Goal: Task Accomplishment & Management: Manage account settings

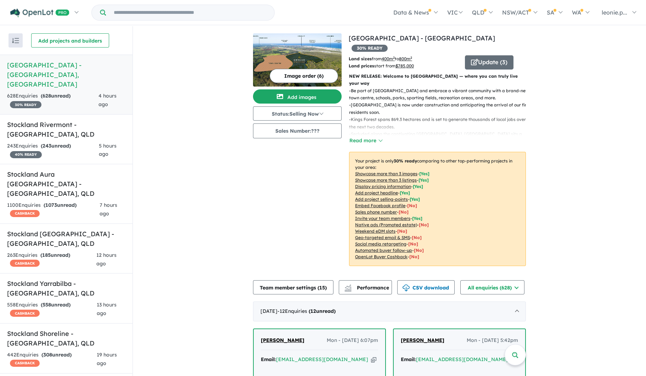
click at [63, 78] on h5 "[GEOGRAPHIC_DATA] - [GEOGRAPHIC_DATA] , [GEOGRAPHIC_DATA]" at bounding box center [66, 74] width 118 height 29
click at [311, 97] on button "Add images" at bounding box center [297, 96] width 89 height 14
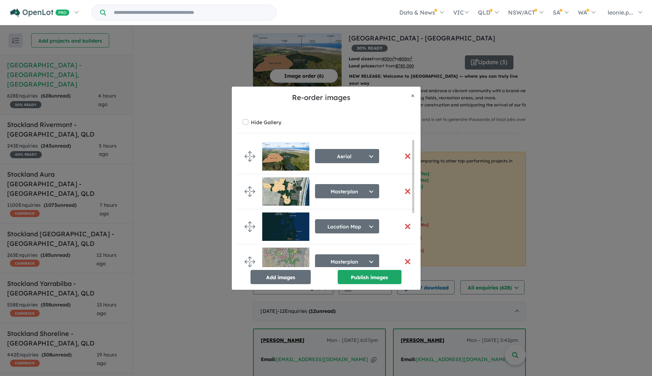
click at [405, 154] on button "button" at bounding box center [407, 155] width 15 height 15
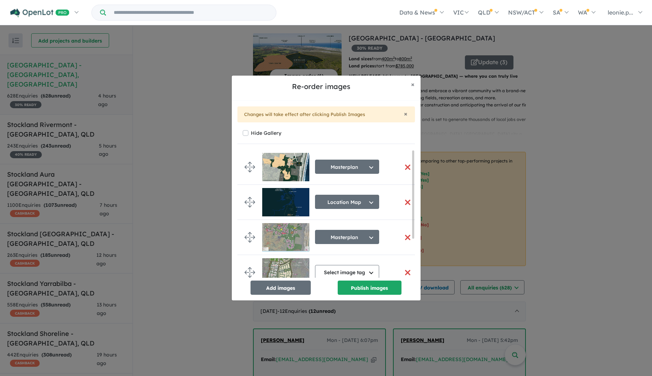
click at [405, 165] on button "button" at bounding box center [407, 166] width 15 height 15
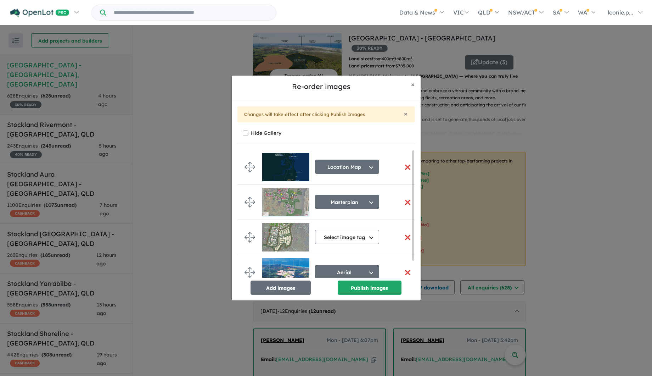
click at [404, 165] on button "button" at bounding box center [407, 166] width 15 height 15
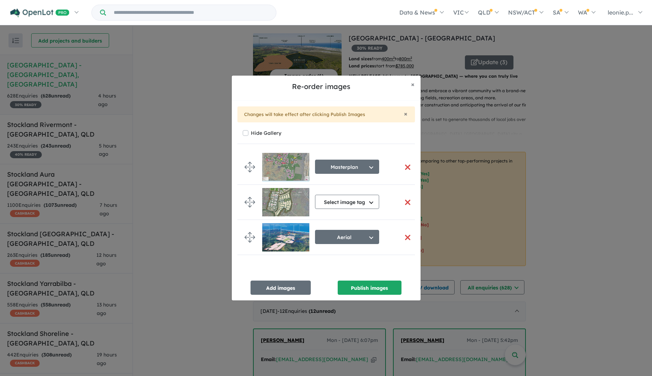
click at [404, 165] on button "button" at bounding box center [407, 166] width 15 height 15
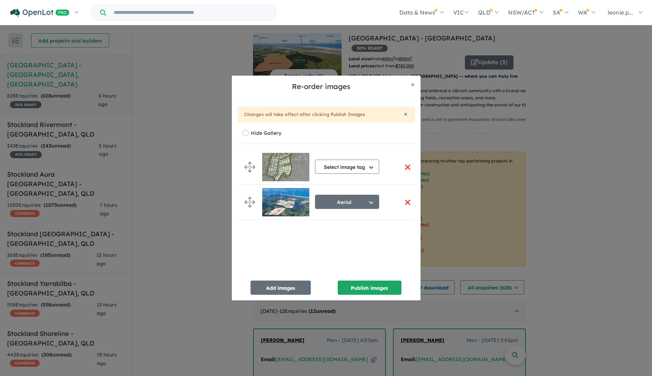
click at [404, 165] on button "button" at bounding box center [407, 166] width 15 height 15
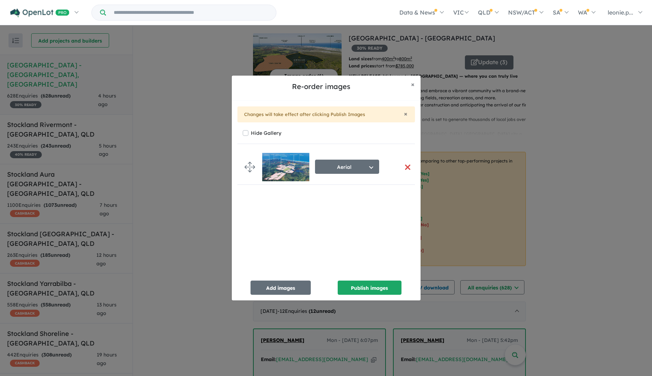
click at [404, 165] on button "button" at bounding box center [407, 166] width 15 height 15
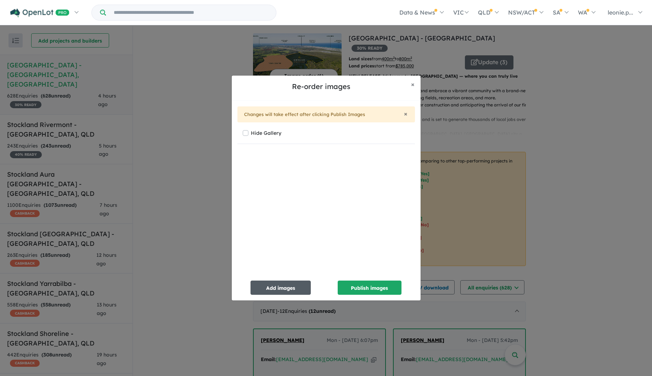
click at [290, 286] on button "Add images" at bounding box center [281, 287] width 60 height 14
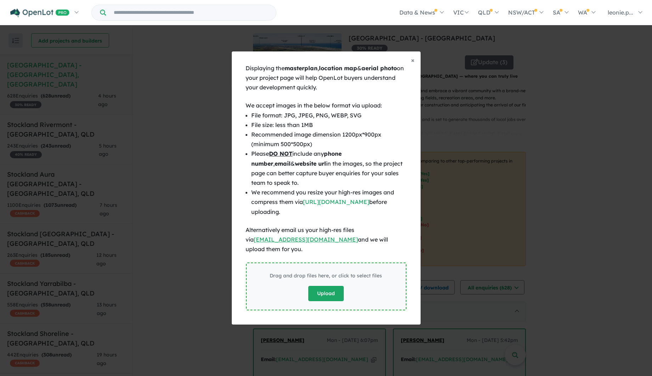
click at [321, 286] on button "Upload" at bounding box center [325, 293] width 35 height 15
click at [325, 286] on button "Upload" at bounding box center [325, 293] width 35 height 15
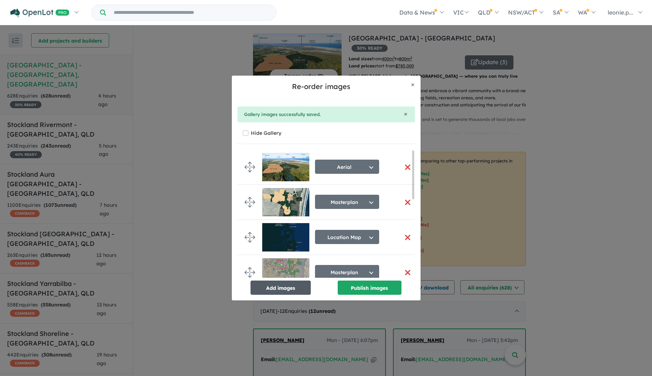
click at [287, 287] on button "Add images" at bounding box center [281, 287] width 60 height 14
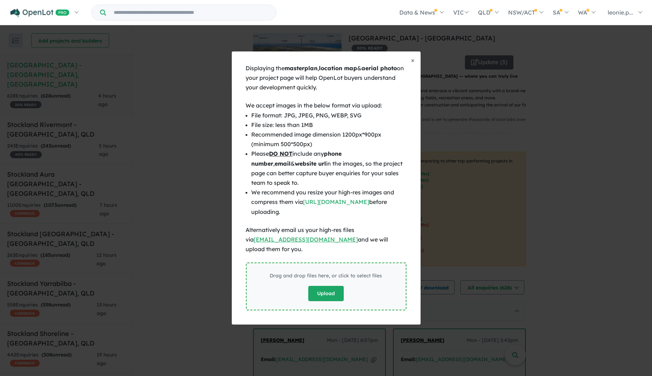
click at [320, 286] on button "Upload" at bounding box center [325, 293] width 35 height 15
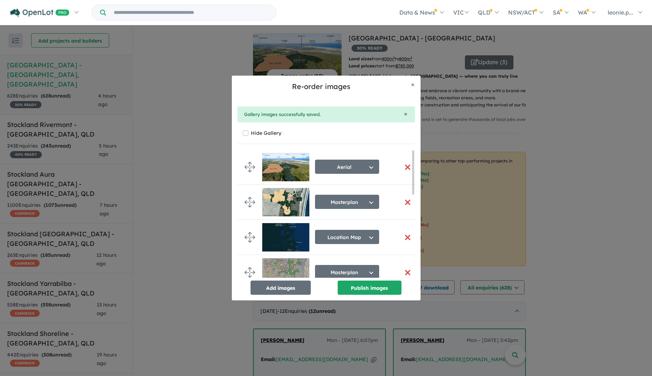
click at [403, 161] on button "button" at bounding box center [407, 166] width 15 height 15
click at [406, 167] on button "button" at bounding box center [407, 166] width 15 height 15
click at [404, 166] on button "button" at bounding box center [407, 166] width 15 height 15
click at [413, 84] on span "×" at bounding box center [413, 84] width 4 height 8
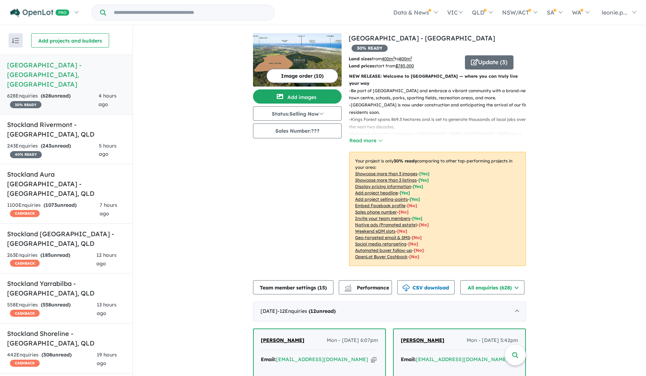
click at [310, 75] on button "Image order ( 10 )" at bounding box center [303, 76] width 72 height 14
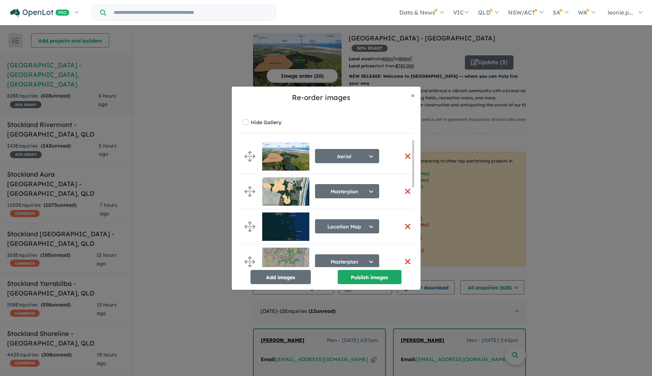
drag, startPoint x: 412, startPoint y: 156, endPoint x: 425, endPoint y: 136, distance: 23.4
click at [425, 136] on div "Re-order images × Close Hide Gallery Aerial Select image tag Aerial Location Ma…" at bounding box center [326, 188] width 652 height 376
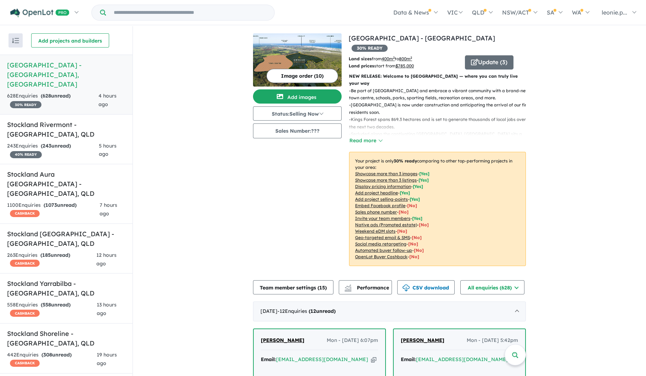
click at [319, 76] on button "Image order ( 10 )" at bounding box center [303, 76] width 72 height 14
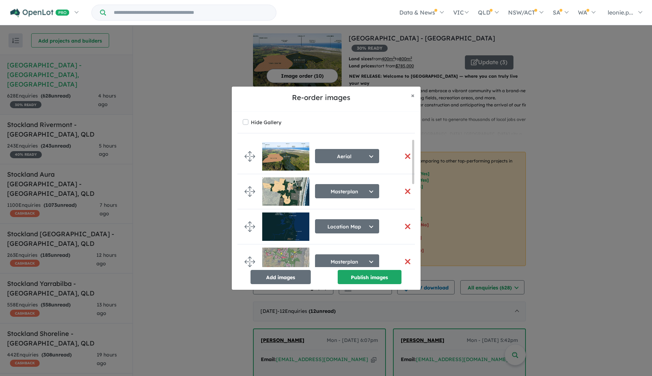
click at [406, 155] on button "button" at bounding box center [407, 155] width 15 height 15
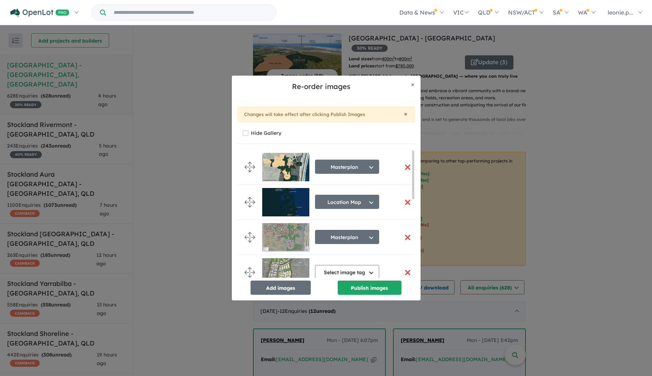
click at [404, 165] on button "button" at bounding box center [407, 166] width 15 height 15
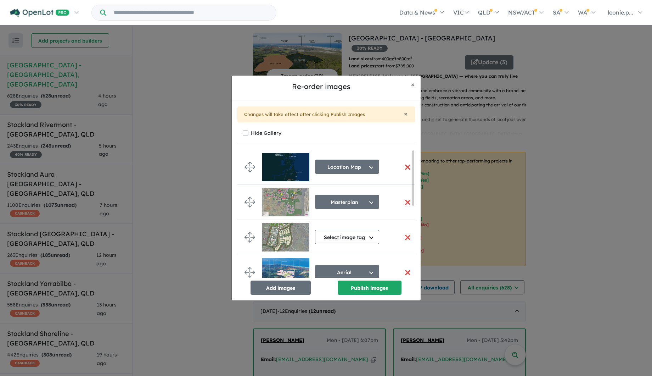
click at [404, 165] on button "button" at bounding box center [407, 166] width 15 height 15
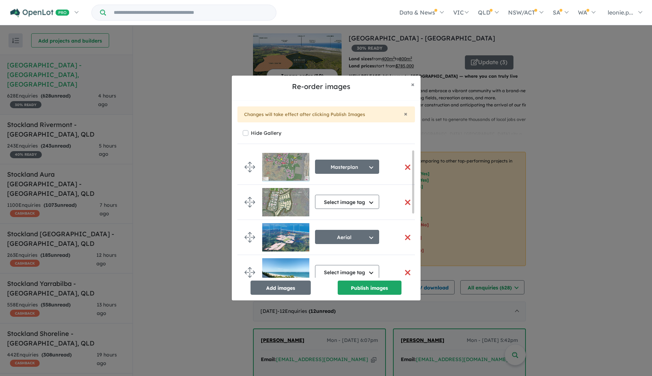
click at [404, 165] on button "button" at bounding box center [407, 166] width 15 height 15
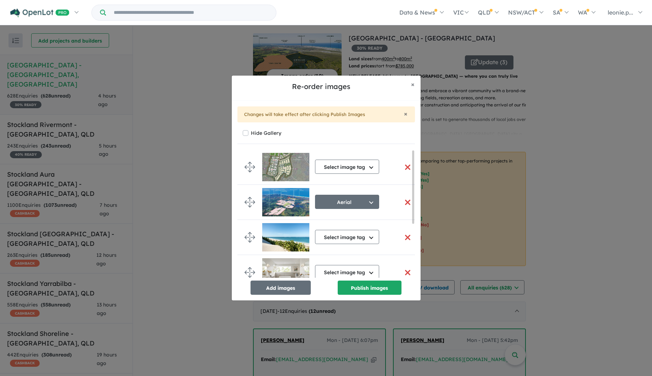
click at [404, 165] on button "button" at bounding box center [407, 166] width 15 height 15
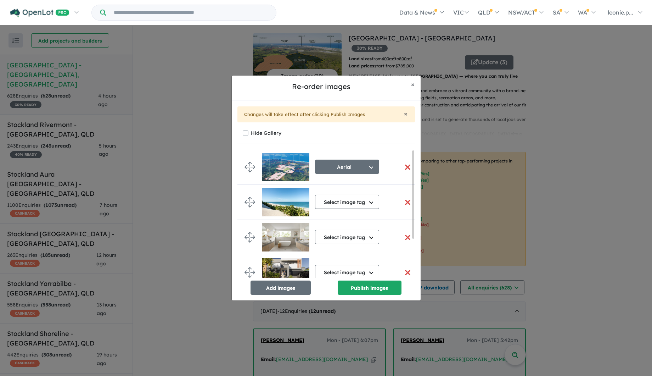
click at [404, 165] on button "button" at bounding box center [407, 166] width 15 height 15
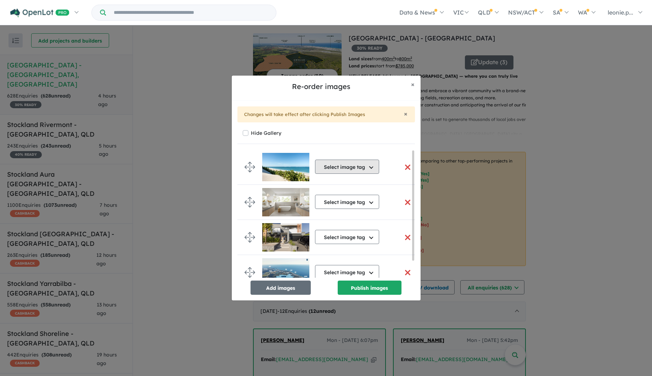
click at [373, 167] on button "Select image tag" at bounding box center [347, 166] width 64 height 14
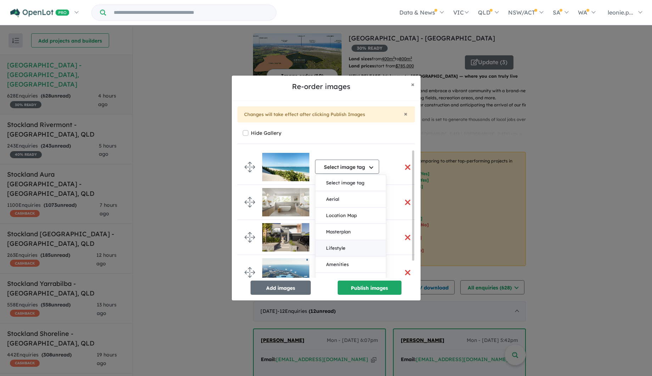
click at [343, 247] on button "Lifestyle" at bounding box center [350, 248] width 71 height 16
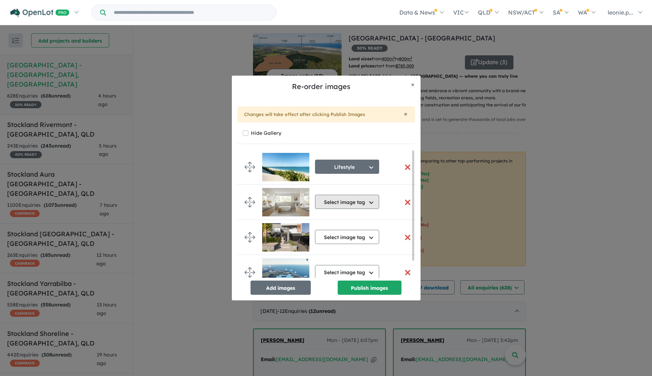
click at [369, 202] on button "Select image tag" at bounding box center [347, 202] width 64 height 14
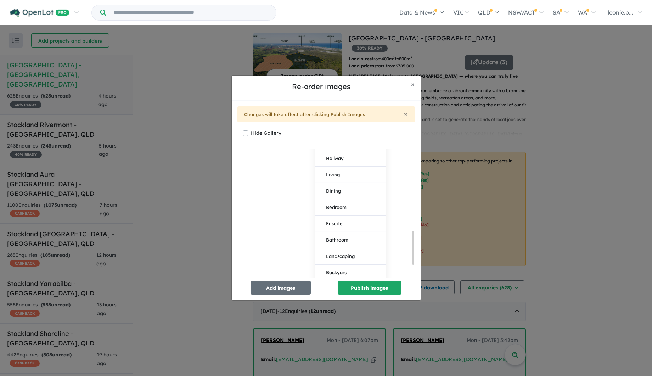
scroll to position [366, 0]
drag, startPoint x: 413, startPoint y: 211, endPoint x: 416, endPoint y: 236, distance: 25.8
click at [416, 236] on div "× Changes will take effect after clicking Publish Images Hide Gallery Lifestyle…" at bounding box center [326, 201] width 189 height 200
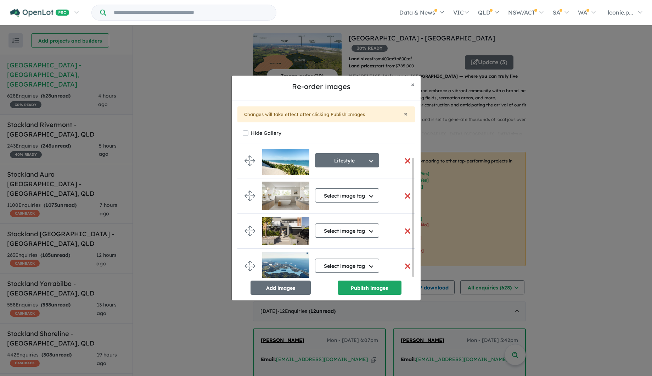
scroll to position [8, 0]
click at [374, 195] on button "Select image tag" at bounding box center [347, 195] width 64 height 14
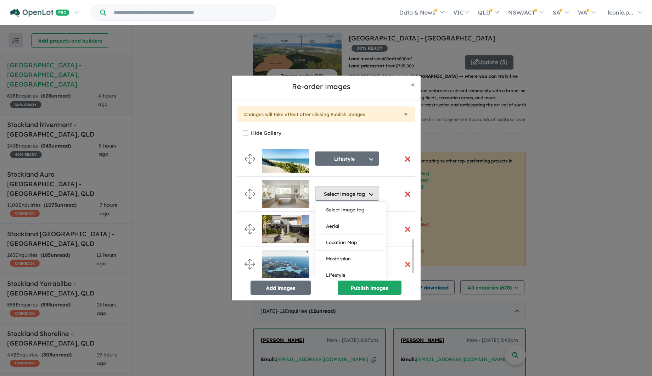
scroll to position [349, 0]
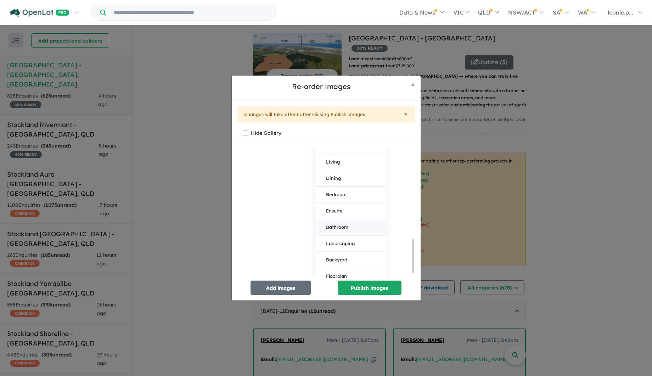
click at [341, 225] on button "Bathroom" at bounding box center [350, 227] width 71 height 16
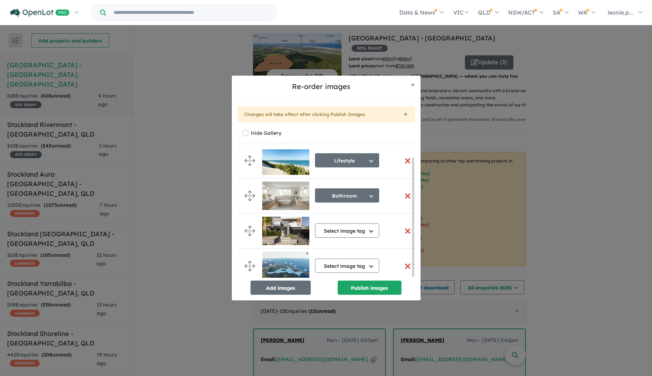
scroll to position [8, 0]
click at [357, 228] on button "Select image tag" at bounding box center [347, 230] width 64 height 14
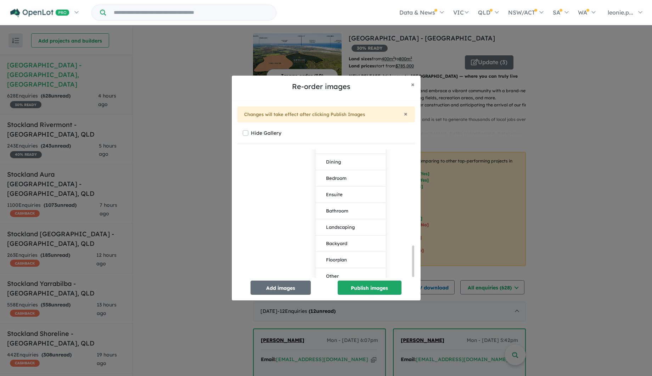
drag, startPoint x: 413, startPoint y: 194, endPoint x: 412, endPoint y: 236, distance: 42.2
click at [412, 236] on div at bounding box center [413, 213] width 2 height 127
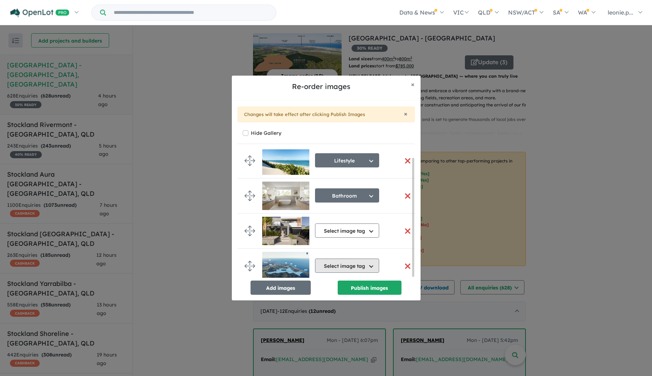
click at [327, 268] on button "Select image tag" at bounding box center [347, 265] width 64 height 14
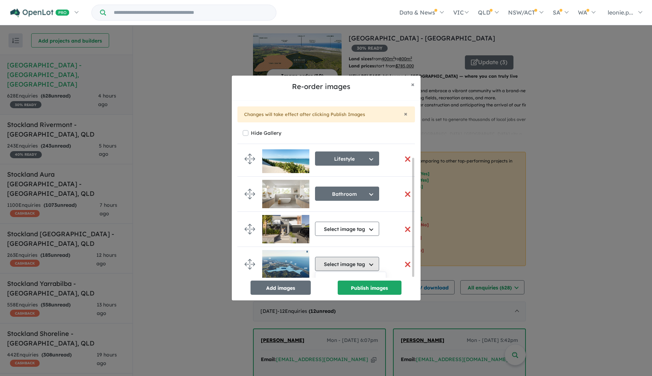
click at [334, 262] on button "Select image tag" at bounding box center [347, 264] width 64 height 14
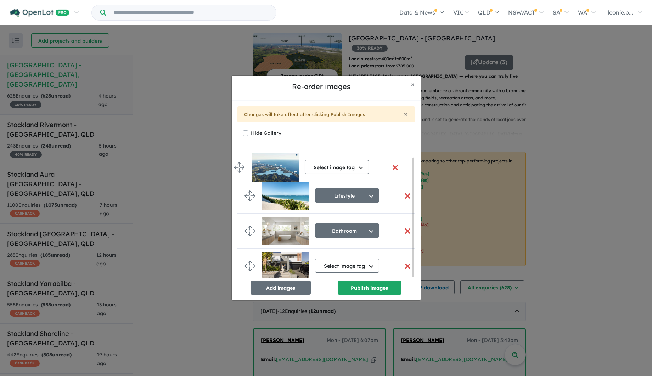
scroll to position [0, 0]
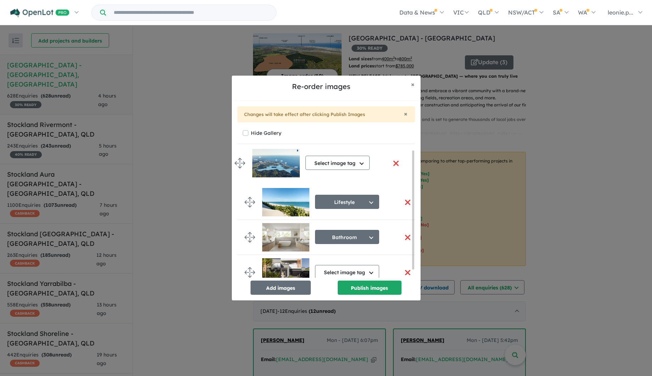
drag, startPoint x: 249, startPoint y: 260, endPoint x: 240, endPoint y: 159, distance: 101.1
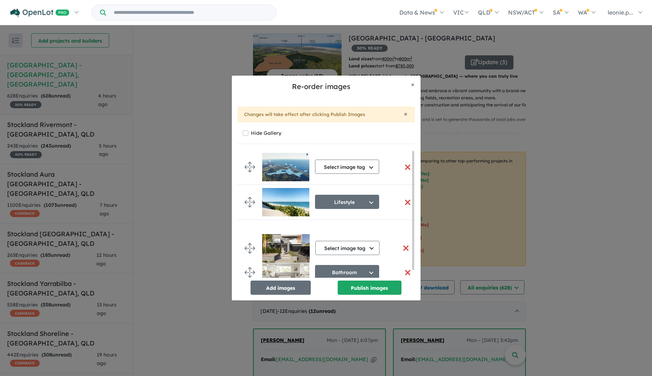
scroll to position [0, 0]
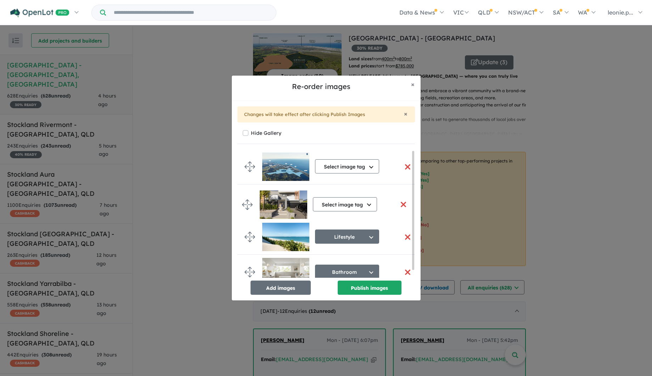
drag, startPoint x: 248, startPoint y: 271, endPoint x: 246, endPoint y: 203, distance: 67.7
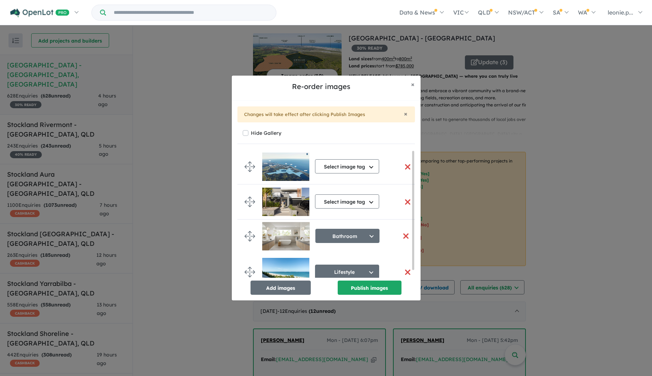
drag, startPoint x: 248, startPoint y: 270, endPoint x: 248, endPoint y: 234, distance: 36.5
click at [371, 201] on button "Select image tag" at bounding box center [347, 202] width 64 height 14
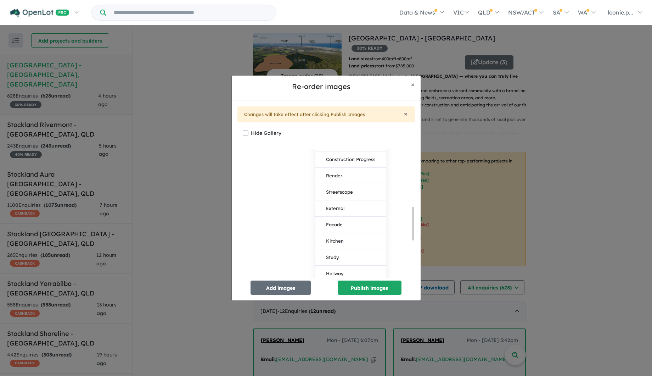
scroll to position [226, 0]
click at [340, 198] on button "External" at bounding box center [350, 204] width 71 height 16
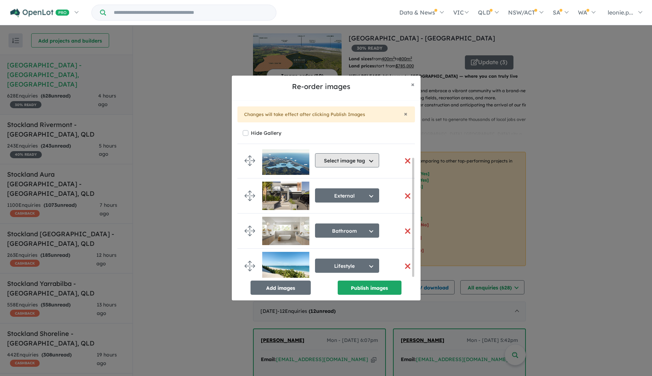
click at [371, 157] on button "Select image tag" at bounding box center [347, 160] width 64 height 14
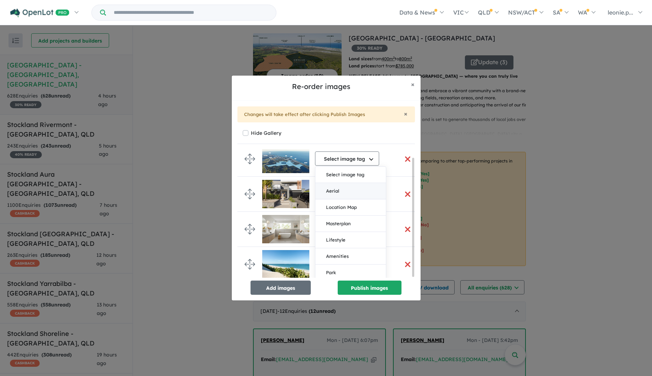
click at [342, 186] on button "Aerial" at bounding box center [350, 191] width 71 height 16
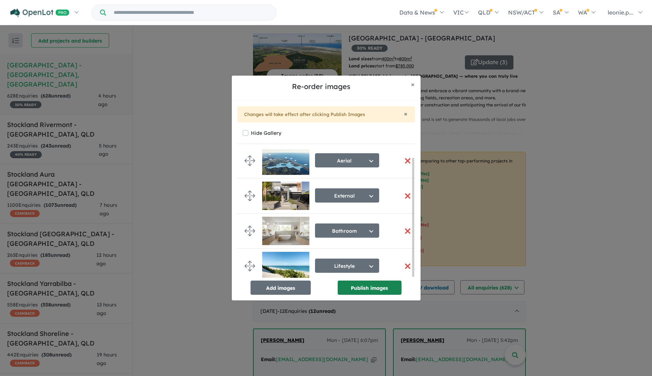
click at [359, 286] on button "Publish images" at bounding box center [370, 287] width 64 height 14
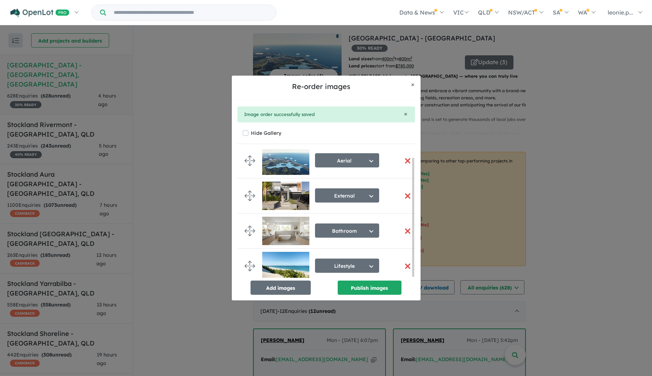
drag, startPoint x: 413, startPoint y: 187, endPoint x: 419, endPoint y: 228, distance: 41.3
click at [419, 228] on div "× Image order successfully saved Hide Gallery Aerial Select image tag Aerial Lo…" at bounding box center [326, 201] width 189 height 200
click at [413, 82] on span "×" at bounding box center [413, 84] width 4 height 8
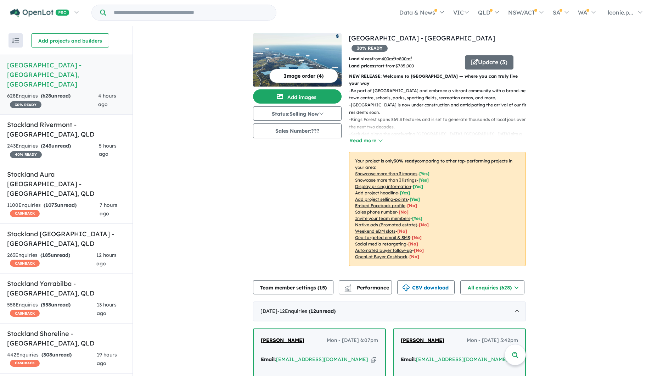
scroll to position [7, 0]
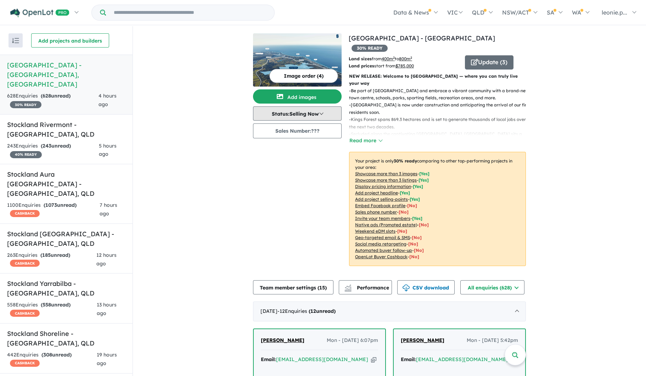
click at [319, 111] on button "Status: Selling Now" at bounding box center [297, 113] width 89 height 14
click at [284, 143] on button "Coming Soon" at bounding box center [279, 146] width 52 height 16
click at [476, 59] on icon "button" at bounding box center [474, 62] width 7 height 6
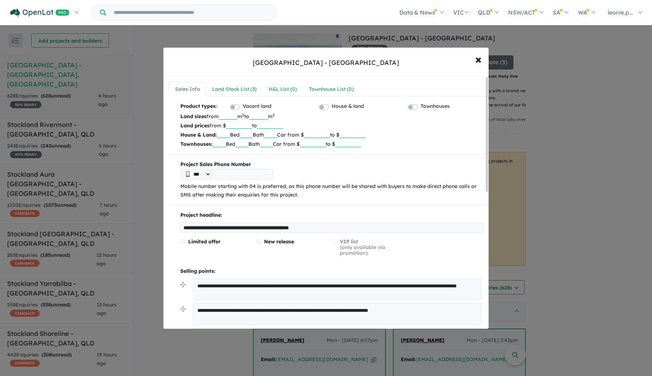
drag, startPoint x: 239, startPoint y: 115, endPoint x: 229, endPoint y: 115, distance: 10.3
click at [229, 115] on input "***" at bounding box center [228, 115] width 19 height 7
drag, startPoint x: 276, startPoint y: 114, endPoint x: 261, endPoint y: 116, distance: 15.3
click at [261, 116] on input "***" at bounding box center [258, 115] width 19 height 7
drag, startPoint x: 254, startPoint y: 123, endPoint x: 230, endPoint y: 124, distance: 24.5
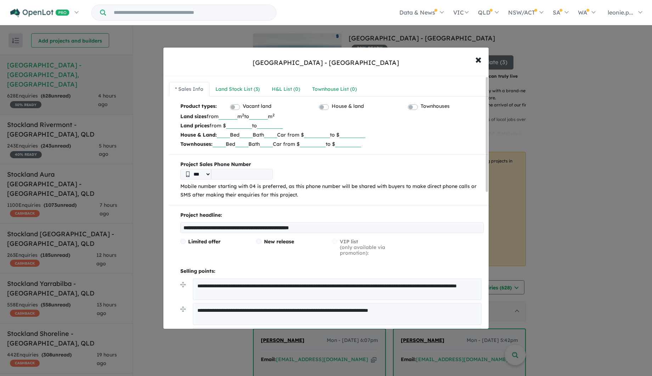
click at [230, 124] on input "******" at bounding box center [239, 125] width 26 height 7
drag, startPoint x: 247, startPoint y: 225, endPoint x: 356, endPoint y: 221, distance: 109.2
click at [356, 222] on input "**********" at bounding box center [331, 227] width 303 height 11
click at [215, 226] on input "**********" at bounding box center [331, 227] width 303 height 11
type input "**********"
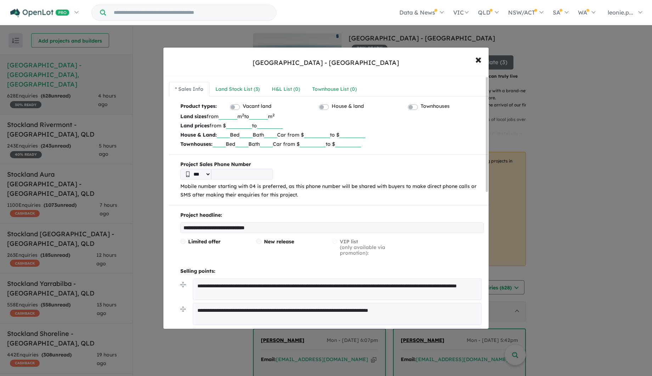
click at [268, 239] on span "New release" at bounding box center [279, 241] width 30 height 6
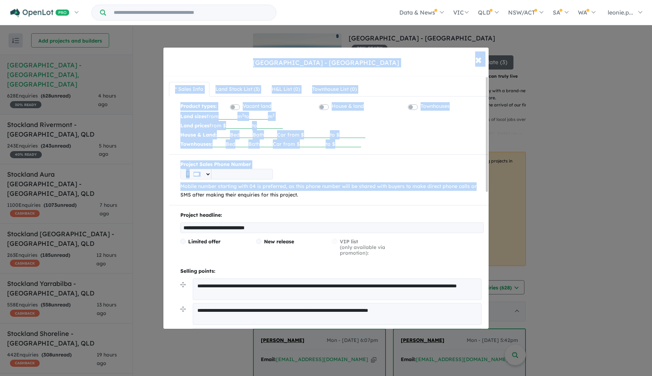
drag, startPoint x: 488, startPoint y: 186, endPoint x: 490, endPoint y: 205, distance: 19.2
click at [490, 205] on div "**********" at bounding box center [326, 188] width 652 height 376
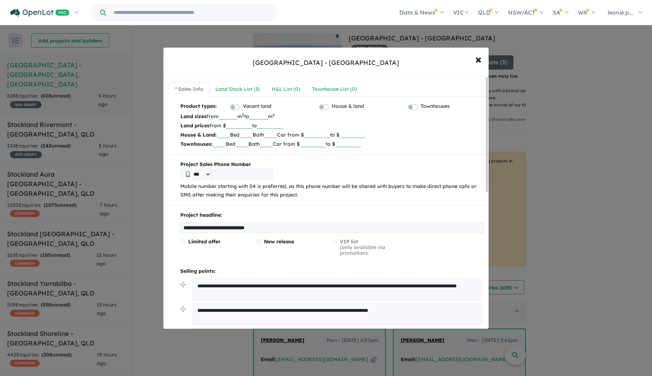
click at [285, 315] on textarea "**********" at bounding box center [337, 314] width 289 height 22
drag, startPoint x: 282, startPoint y: 292, endPoint x: 201, endPoint y: 285, distance: 82.2
click at [201, 285] on textarea "**********" at bounding box center [337, 289] width 289 height 22
type textarea "*"
type textarea "**********"
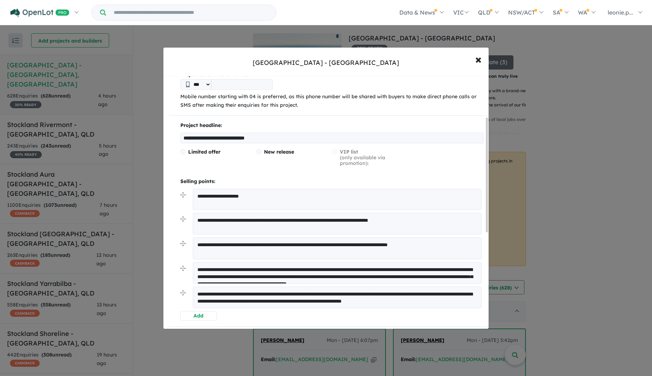
scroll to position [90, 0]
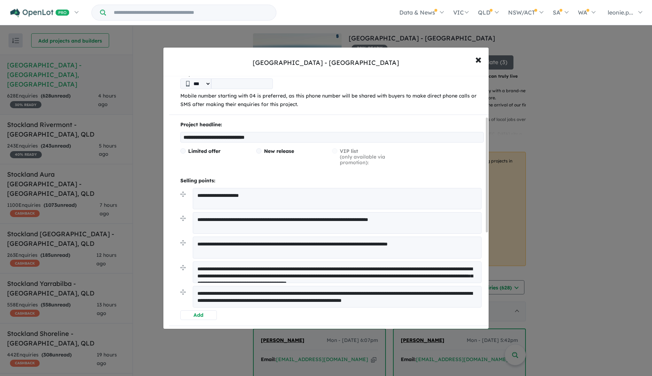
drag, startPoint x: 487, startPoint y: 118, endPoint x: 498, endPoint y: 158, distance: 42.0
click at [498, 158] on div "**********" at bounding box center [326, 188] width 652 height 376
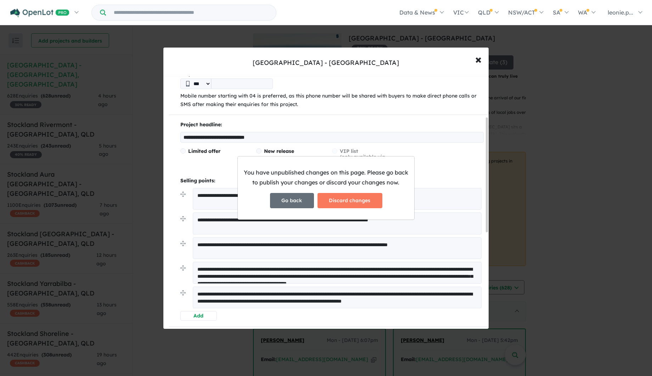
click at [302, 202] on button "Go back" at bounding box center [292, 200] width 44 height 15
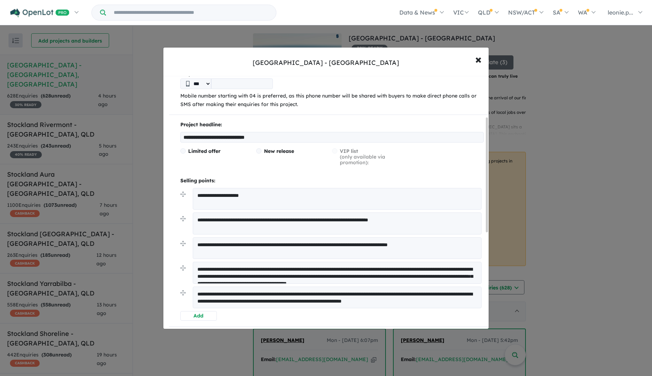
drag, startPoint x: 427, startPoint y: 219, endPoint x: 192, endPoint y: 221, distance: 235.0
click at [192, 221] on li "**********" at bounding box center [331, 224] width 303 height 24
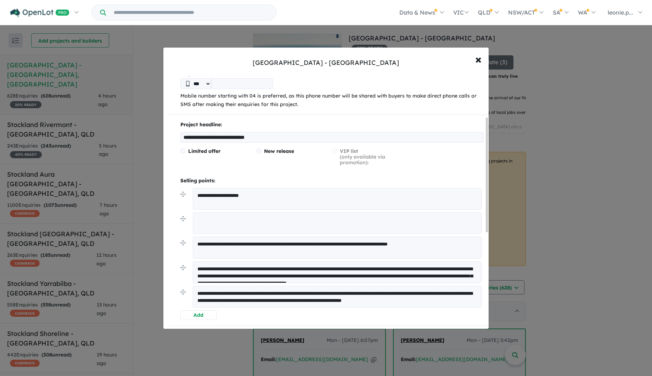
drag, startPoint x: 459, startPoint y: 243, endPoint x: 191, endPoint y: 249, distance: 267.6
click at [191, 249] on li "**********" at bounding box center [331, 248] width 303 height 24
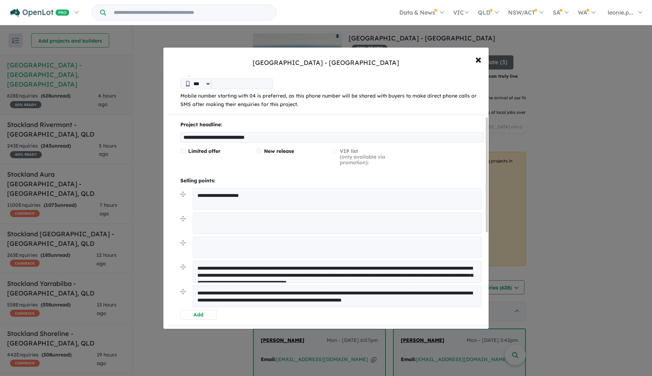
drag, startPoint x: 223, startPoint y: 304, endPoint x: 193, endPoint y: 287, distance: 33.8
click at [193, 287] on textarea "**********" at bounding box center [337, 296] width 289 height 22
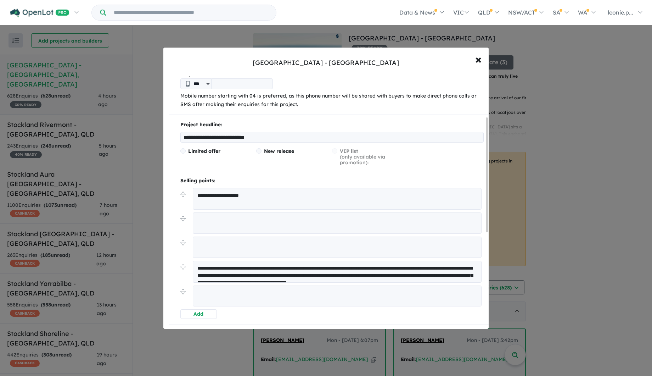
drag, startPoint x: 197, startPoint y: 264, endPoint x: 501, endPoint y: 303, distance: 306.5
click at [501, 303] on div "**********" at bounding box center [326, 188] width 652 height 376
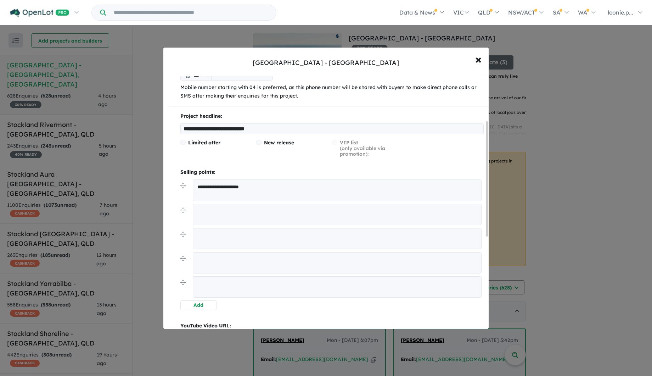
scroll to position [98, 0]
drag, startPoint x: 488, startPoint y: 177, endPoint x: 491, endPoint y: 181, distance: 5.3
click at [491, 181] on div "**********" at bounding box center [326, 188] width 652 height 376
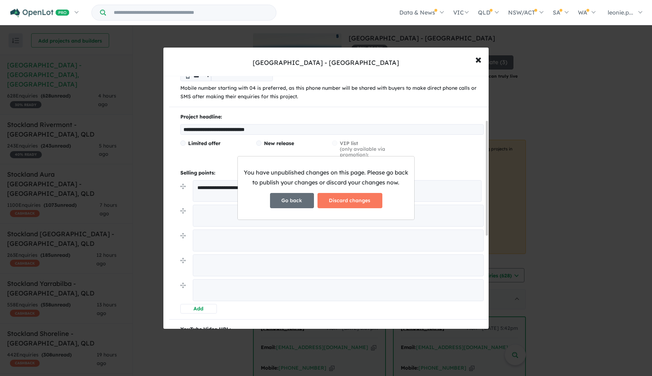
click at [298, 200] on button "Go back" at bounding box center [292, 200] width 44 height 15
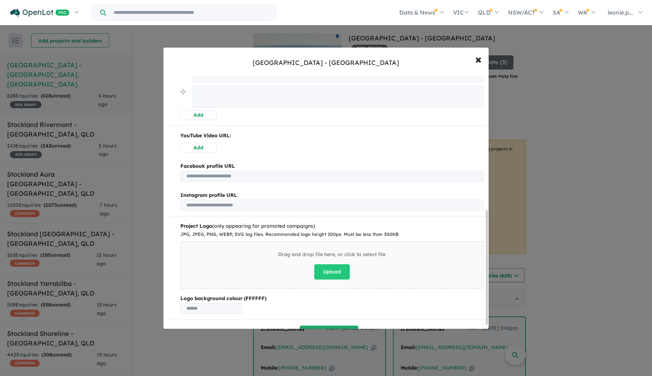
scroll to position [306, 0]
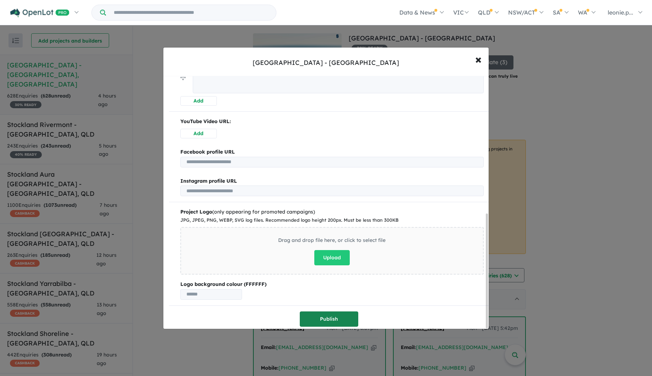
click at [337, 313] on button "Publish" at bounding box center [329, 318] width 58 height 15
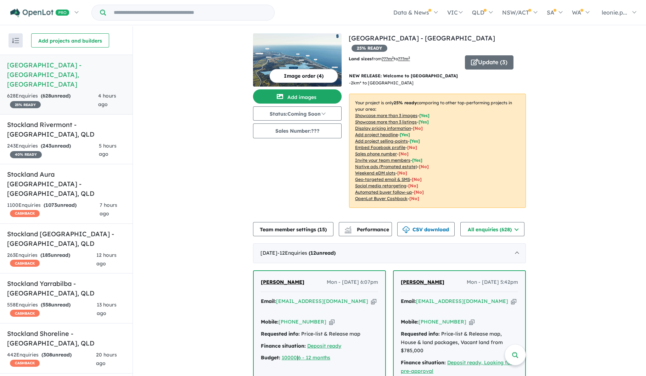
click at [87, 71] on h5 "[GEOGRAPHIC_DATA] - [GEOGRAPHIC_DATA] , [GEOGRAPHIC_DATA]" at bounding box center [66, 74] width 118 height 29
click at [493, 55] on button "Update ( 3 )" at bounding box center [489, 62] width 49 height 14
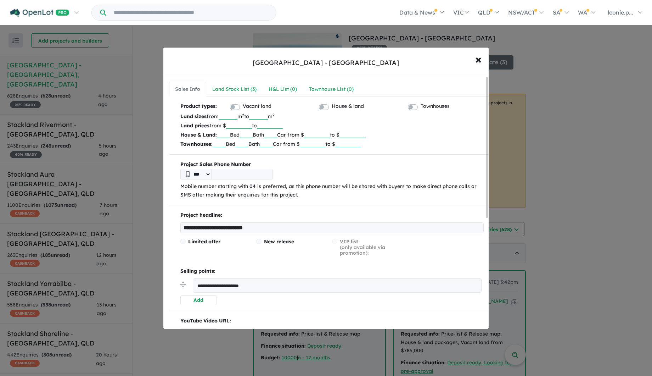
drag, startPoint x: 260, startPoint y: 284, endPoint x: 193, endPoint y: 290, distance: 66.9
click at [193, 290] on textarea "**********" at bounding box center [337, 285] width 289 height 14
click at [195, 297] on button "Add" at bounding box center [198, 300] width 37 height 10
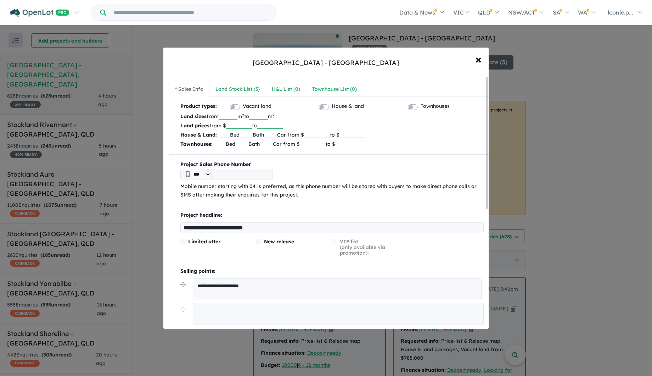
click at [198, 307] on textarea at bounding box center [338, 314] width 291 height 22
paste textarea "**********"
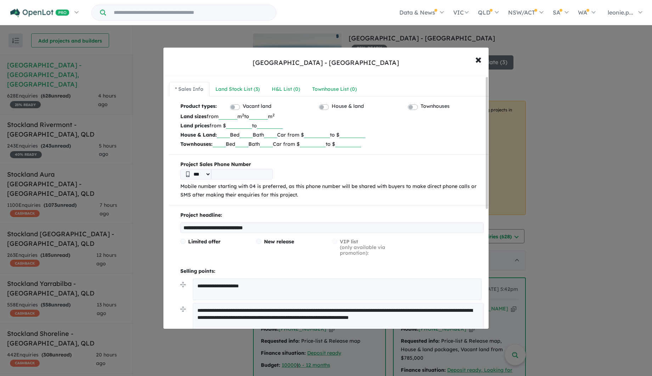
type textarea "**********"
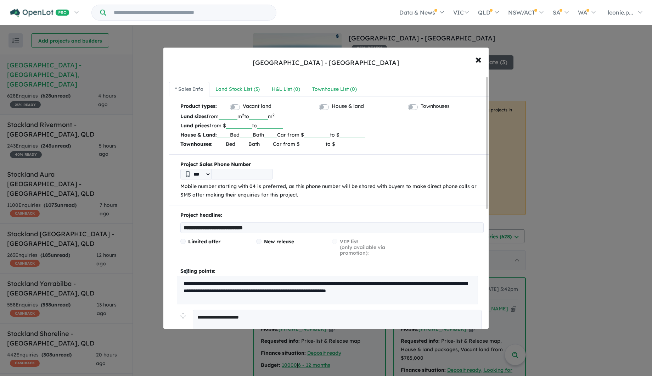
drag, startPoint x: 183, startPoint y: 308, endPoint x: 180, endPoint y: 272, distance: 36.0
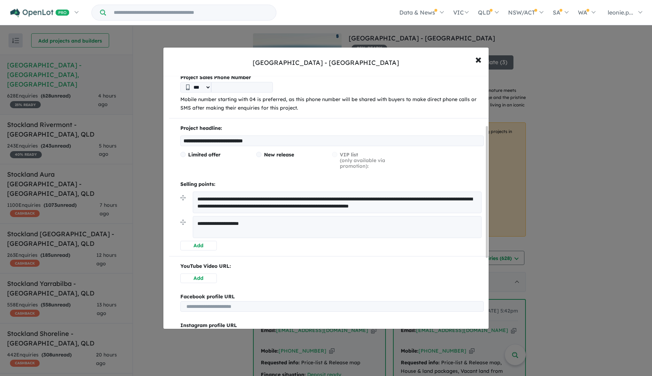
scroll to position [95, 0]
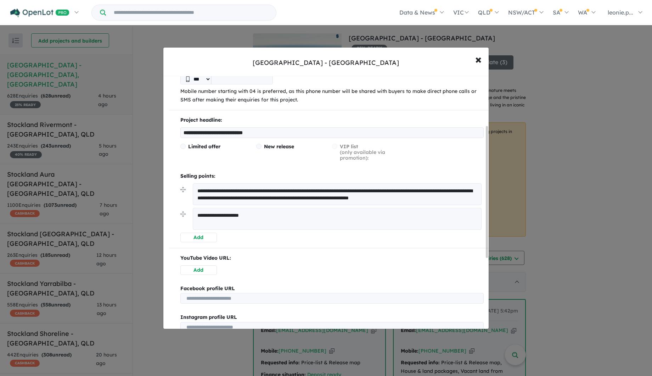
drag, startPoint x: 487, startPoint y: 170, endPoint x: 490, endPoint y: 219, distance: 49.0
click at [490, 219] on div "**********" at bounding box center [326, 188] width 652 height 376
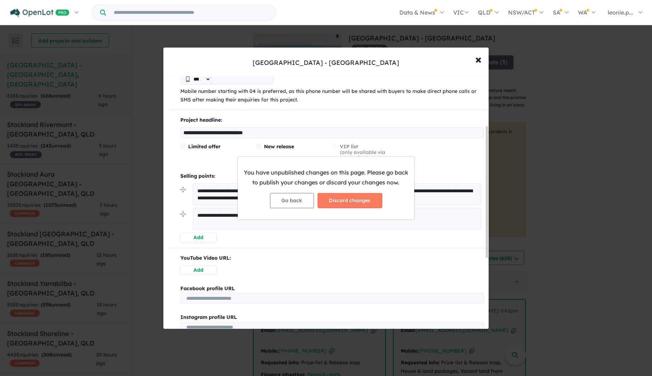
click at [205, 234] on div "You have unpublished changes on this page. Please go back to publish your chang…" at bounding box center [326, 188] width 652 height 376
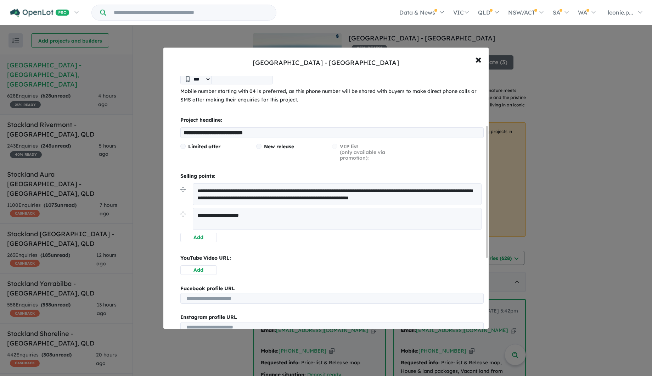
click at [198, 237] on button "Add" at bounding box center [198, 237] width 37 height 10
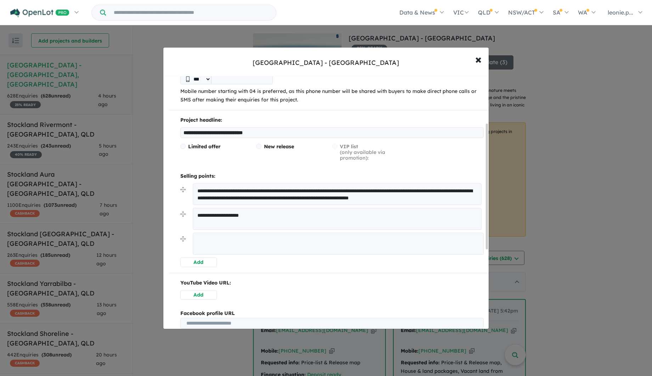
click at [356, 11] on ul "Data & News [TV Series] New Neighbourhoods 2025 Industry News Property News Buy…" at bounding box center [461, 12] width 370 height 25
click at [202, 237] on textarea at bounding box center [338, 243] width 291 height 22
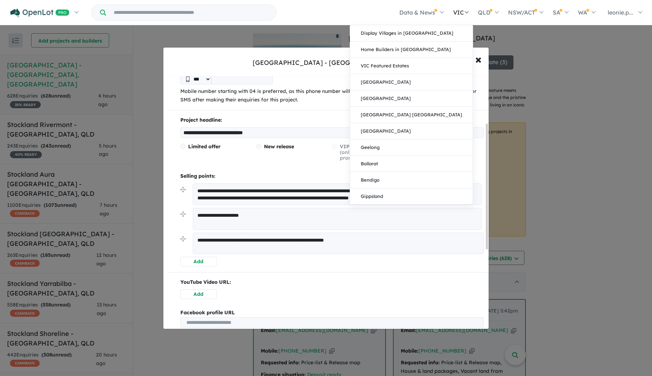
type textarea "**********"
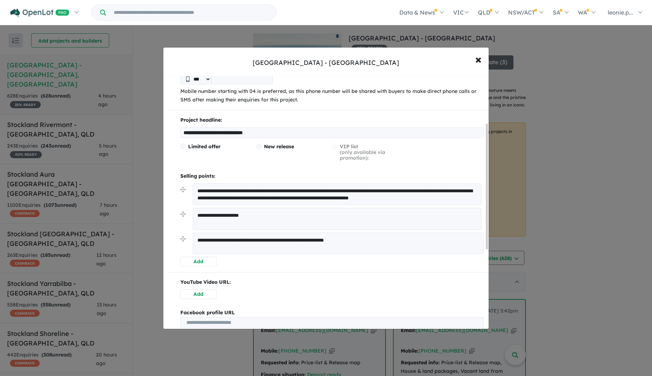
click at [200, 260] on button "Add" at bounding box center [198, 262] width 37 height 10
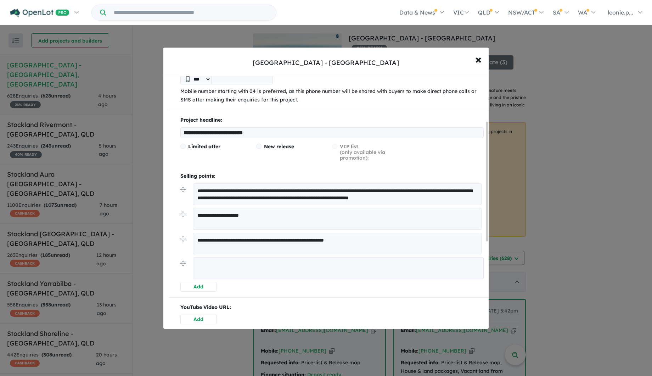
click at [200, 260] on textarea at bounding box center [338, 268] width 291 height 22
paste textarea "**********"
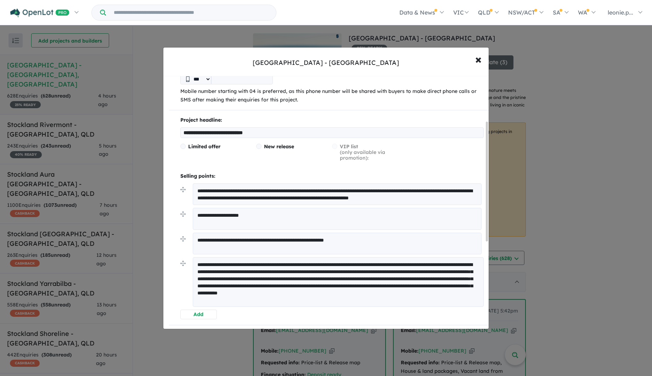
click at [197, 261] on textarea "**********" at bounding box center [338, 282] width 291 height 50
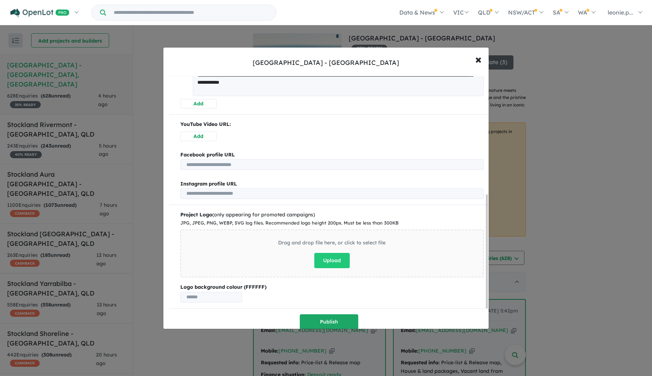
scroll to position [309, 0]
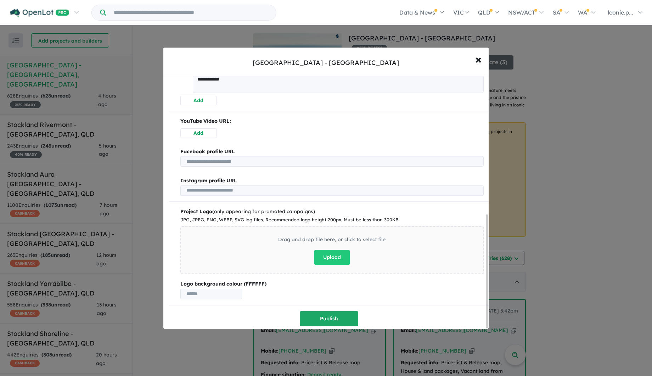
drag, startPoint x: 488, startPoint y: 165, endPoint x: 488, endPoint y: 284, distance: 118.4
click at [488, 284] on div at bounding box center [487, 271] width 2 height 114
type textarea "**********"
click at [336, 314] on button "Publish" at bounding box center [329, 318] width 58 height 15
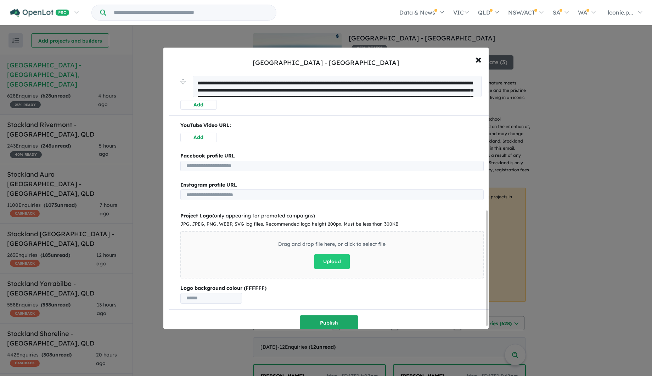
scroll to position [303, 0]
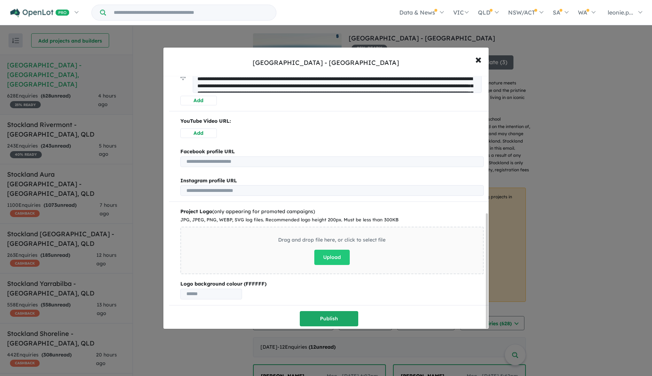
drag, startPoint x: 488, startPoint y: 183, endPoint x: 484, endPoint y: 321, distance: 137.9
click at [484, 321] on div "**********" at bounding box center [325, 202] width 325 height 252
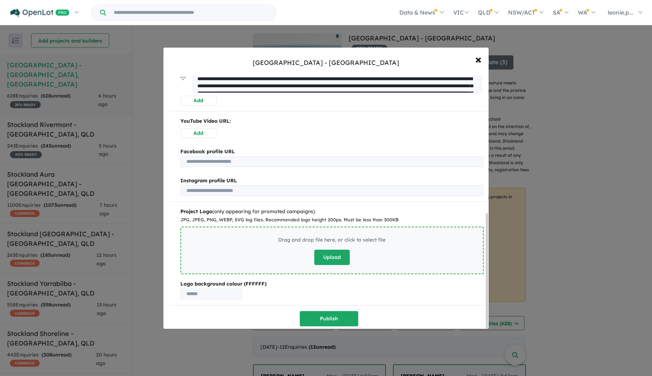
click at [325, 252] on button "Upload" at bounding box center [331, 256] width 35 height 15
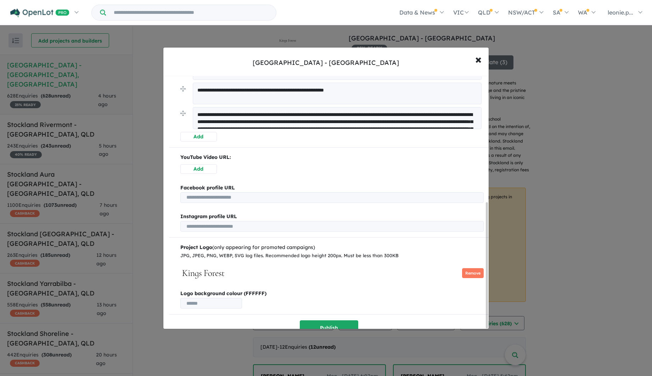
scroll to position [255, 0]
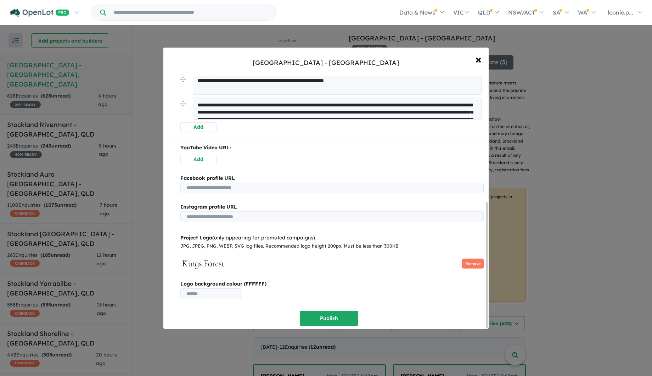
drag, startPoint x: 488, startPoint y: 96, endPoint x: 490, endPoint y: 228, distance: 131.5
click at [490, 228] on div "**********" at bounding box center [326, 188] width 652 height 376
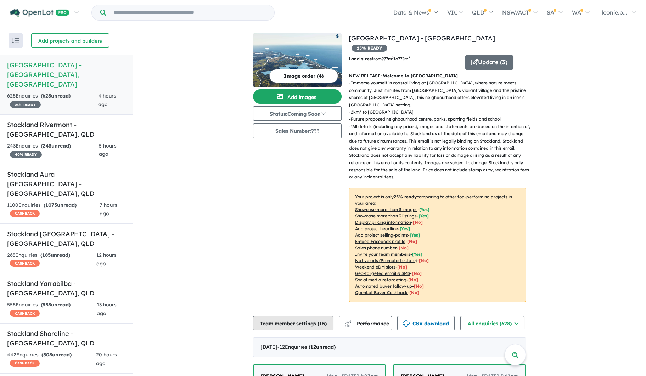
click at [291, 316] on button "Team member settings ( 15 )" at bounding box center [293, 323] width 80 height 14
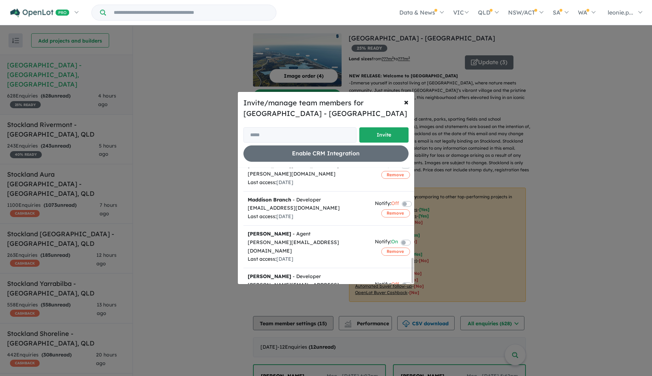
scroll to position [410, 0]
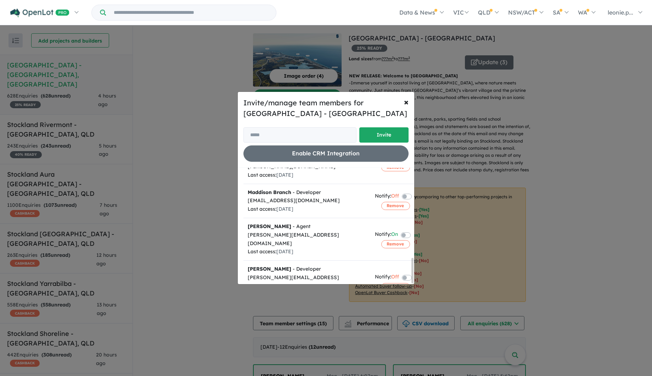
click at [414, 358] on label at bounding box center [414, 362] width 1 height 9
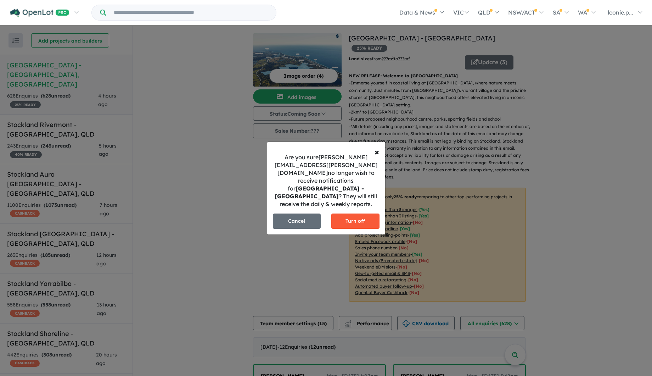
click at [360, 214] on button "Turn off" at bounding box center [355, 220] width 48 height 15
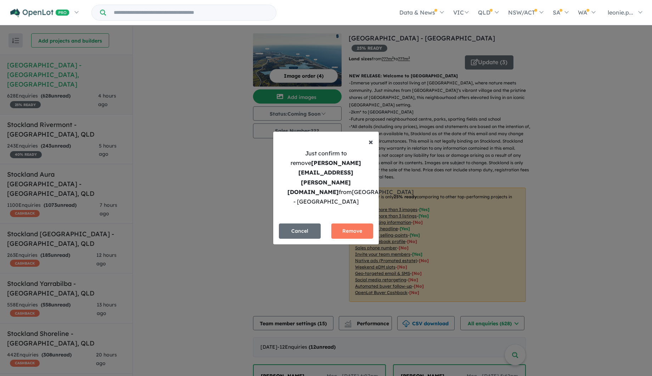
click at [371, 147] on span "×" at bounding box center [371, 141] width 5 height 11
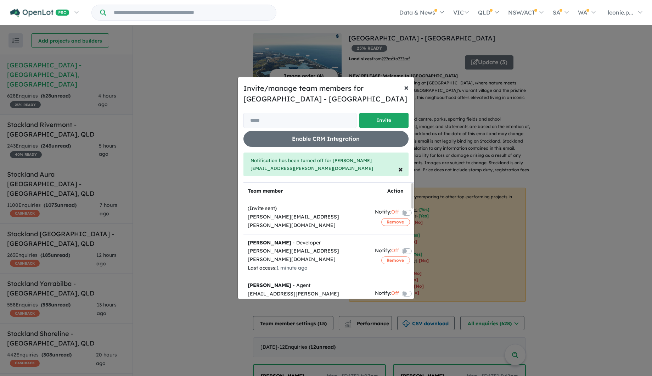
click at [406, 91] on span "×" at bounding box center [406, 87] width 5 height 11
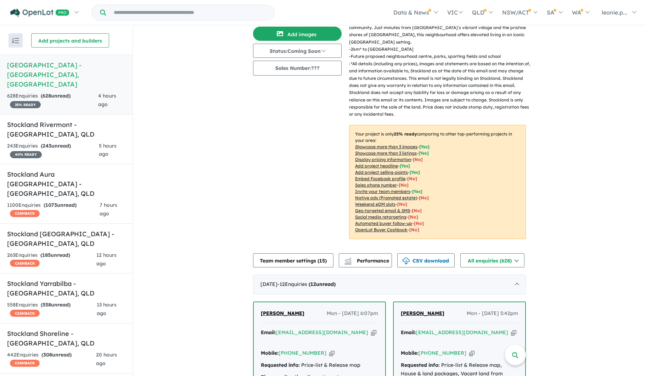
scroll to position [0, 0]
